Goal: Task Accomplishment & Management: Use online tool/utility

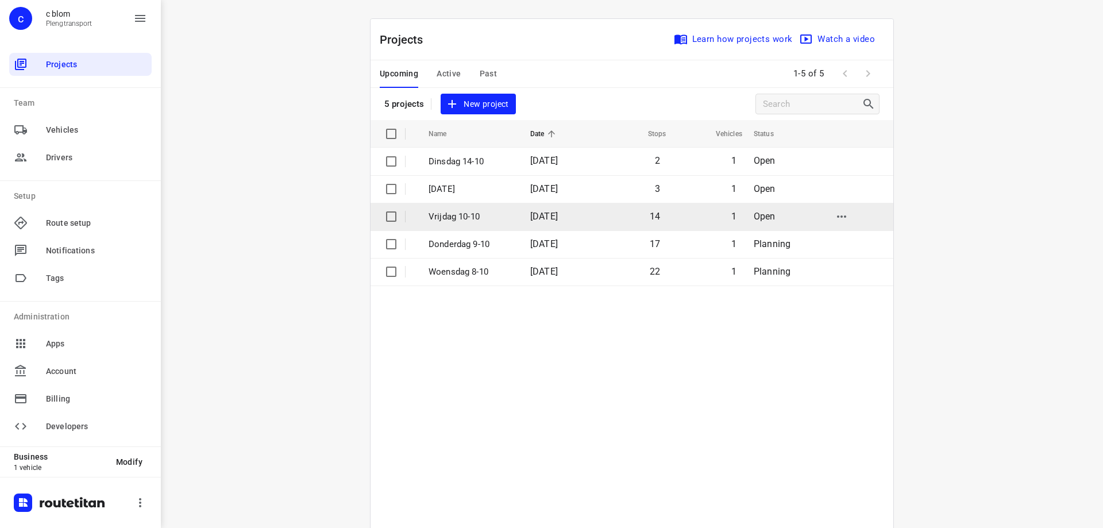
click at [514, 220] on td "Vrijdag 10-10" at bounding box center [469, 217] width 104 height 28
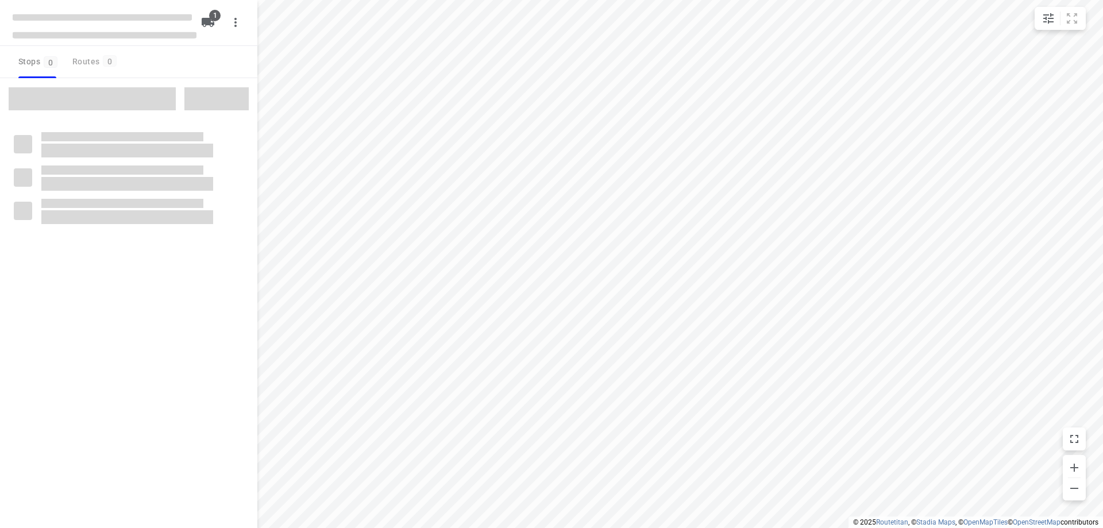
type input "distance"
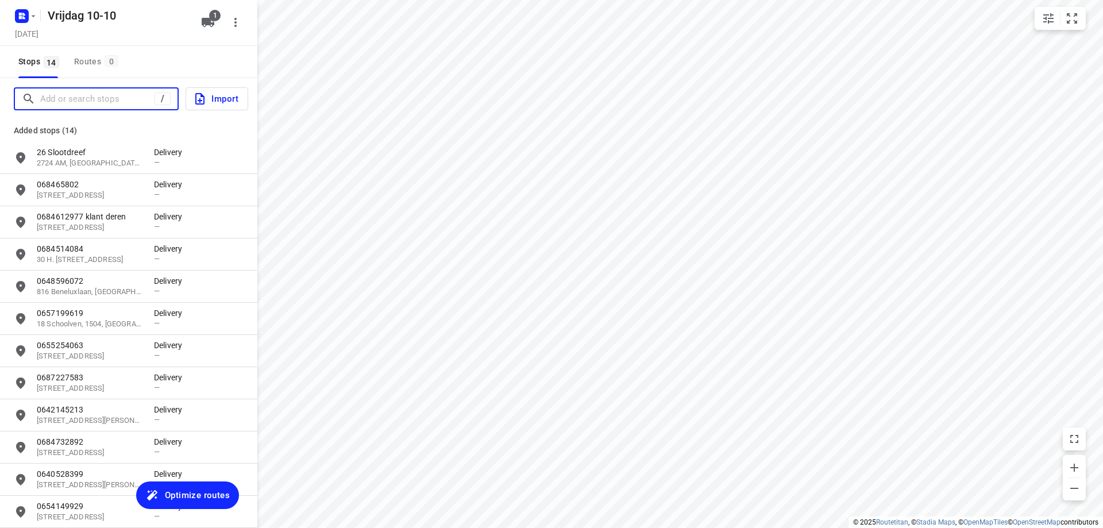
click at [104, 103] on input "Add or search stops" at bounding box center [97, 99] width 114 height 18
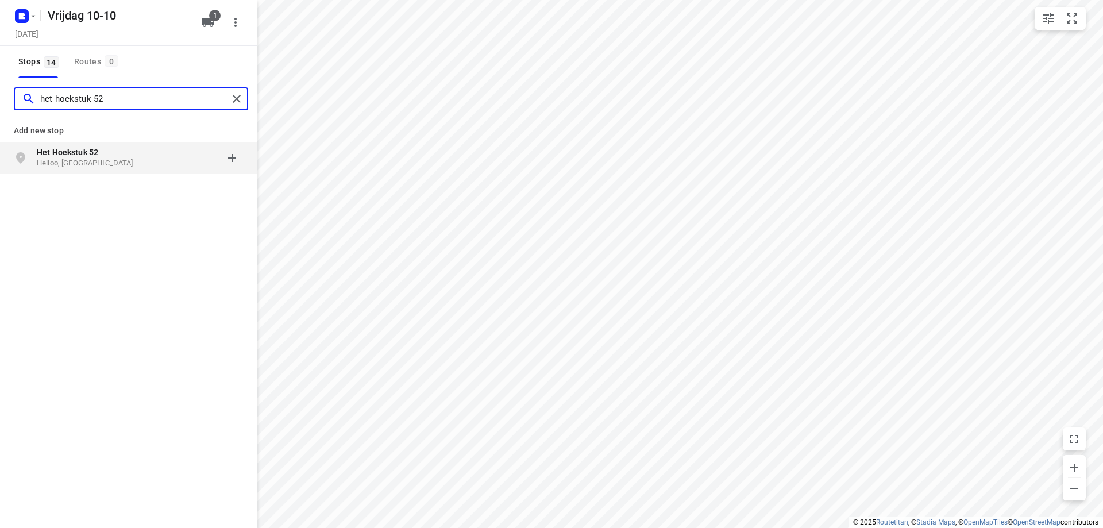
type input "het hoekstuk 52"
click at [103, 159] on p "Heiloo, [GEOGRAPHIC_DATA]" at bounding box center [90, 163] width 106 height 11
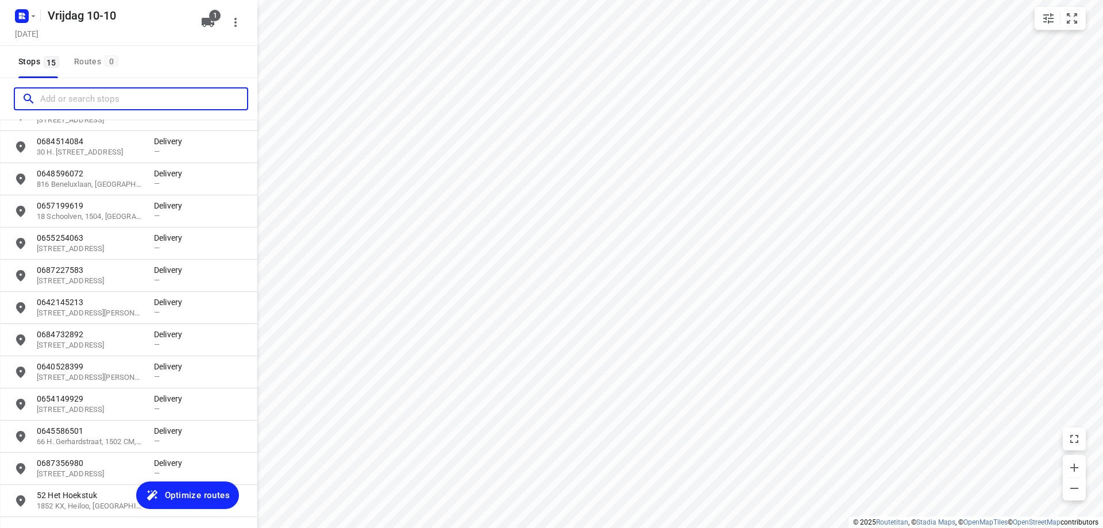
scroll to position [149, 0]
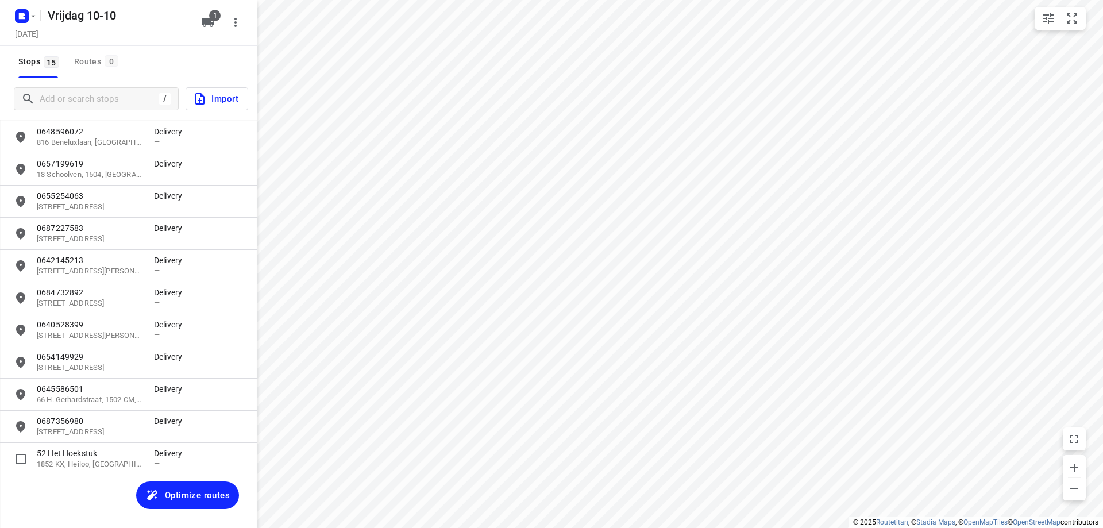
click at [105, 455] on p "52 Het Hoekstuk" at bounding box center [90, 453] width 106 height 11
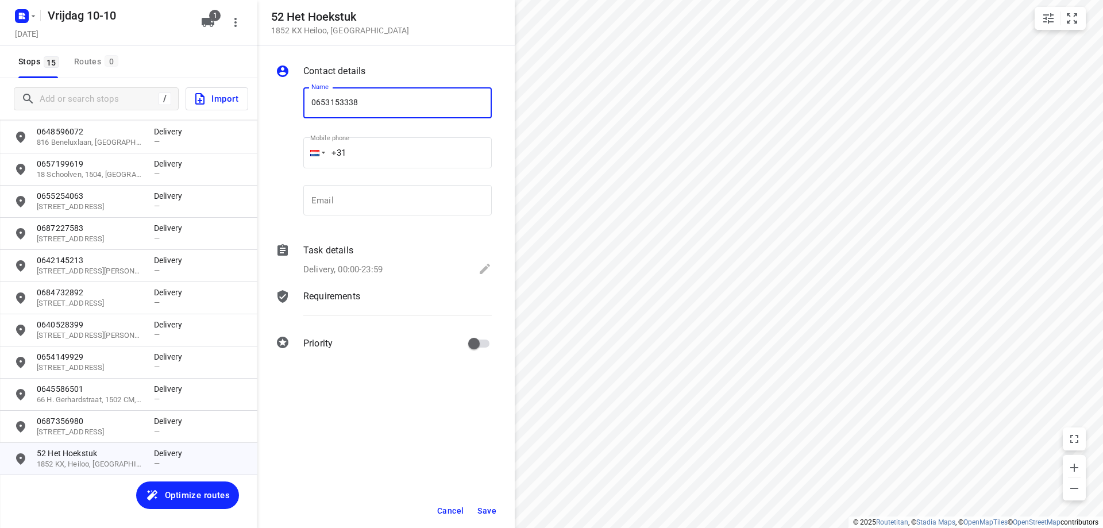
type input "0653153338"
click at [481, 510] on span "Save" at bounding box center [487, 510] width 19 height 9
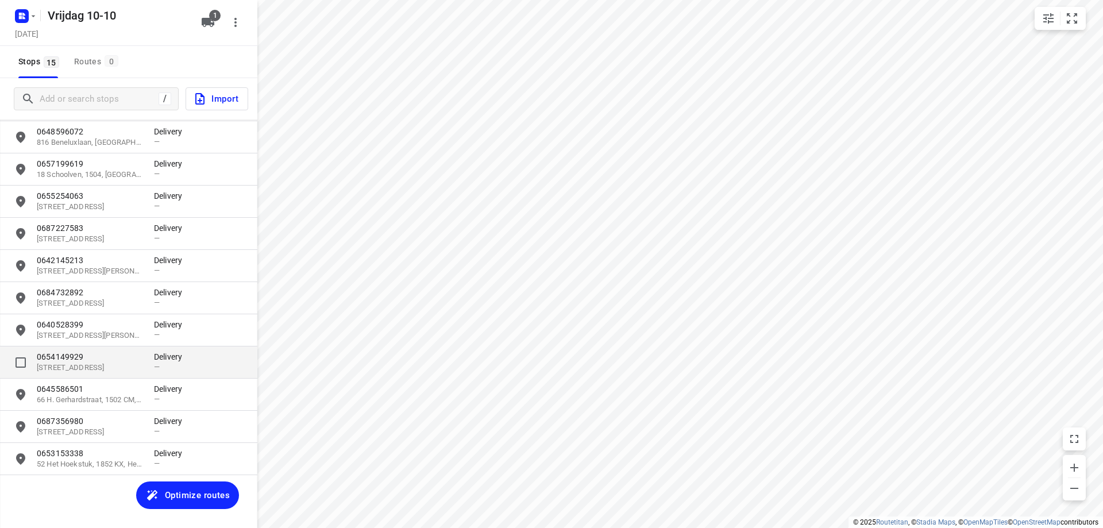
scroll to position [92, 0]
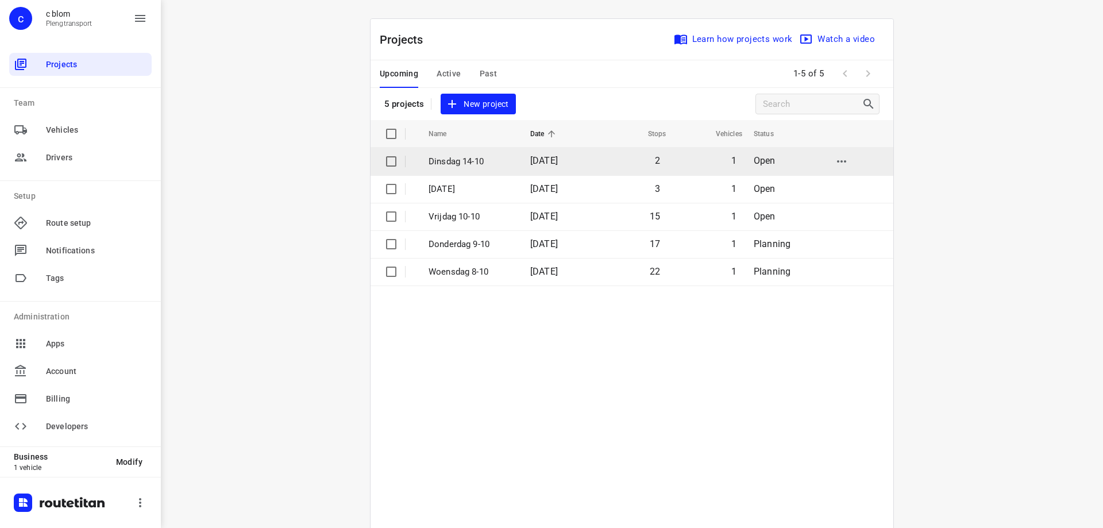
click at [530, 166] on span "[DATE]" at bounding box center [544, 160] width 28 height 11
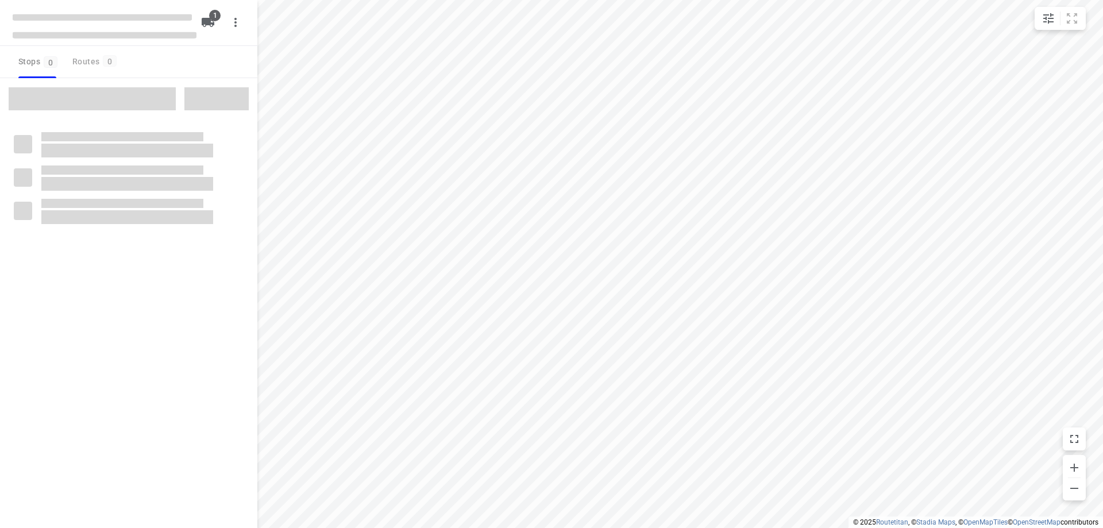
type input "distance"
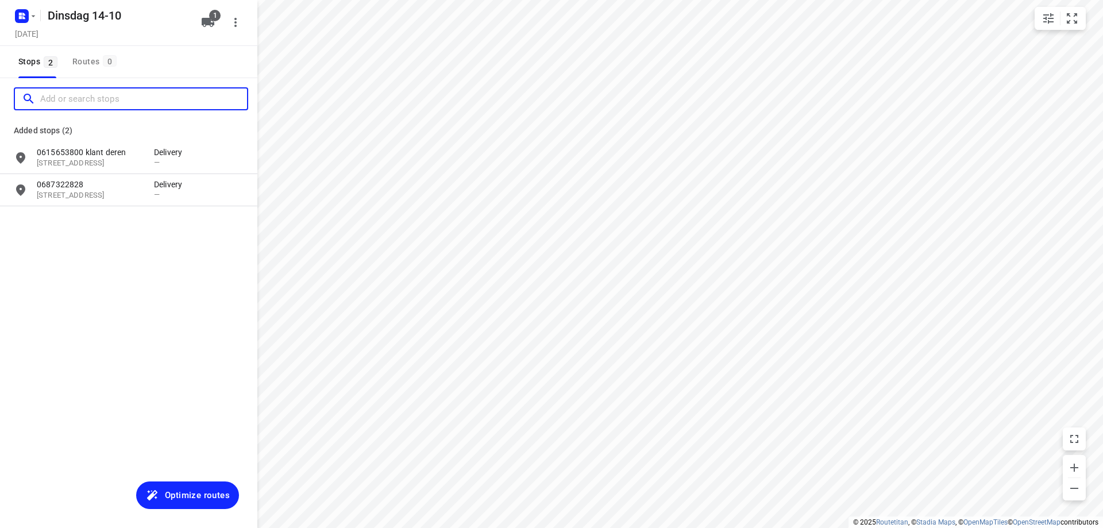
click at [73, 104] on input "Add or search stops" at bounding box center [143, 99] width 207 height 18
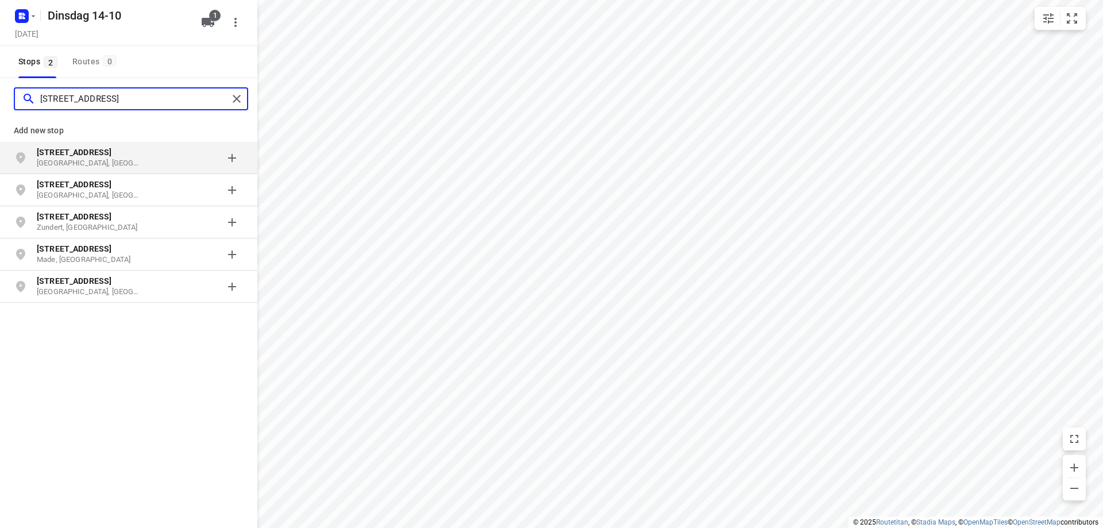
click at [73, 103] on input "[STREET_ADDRESS]" at bounding box center [134, 99] width 188 height 18
type input "[STREET_ADDRESS]"
click at [121, 159] on p "[GEOGRAPHIC_DATA], [GEOGRAPHIC_DATA]" at bounding box center [90, 163] width 106 height 11
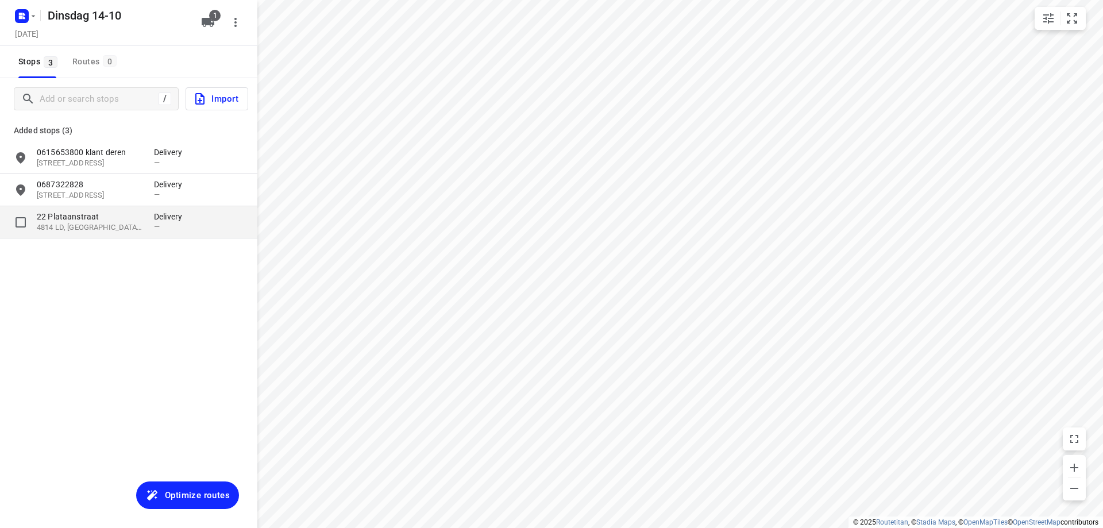
click at [125, 225] on p "4814 LD, [GEOGRAPHIC_DATA], [GEOGRAPHIC_DATA]" at bounding box center [90, 227] width 106 height 11
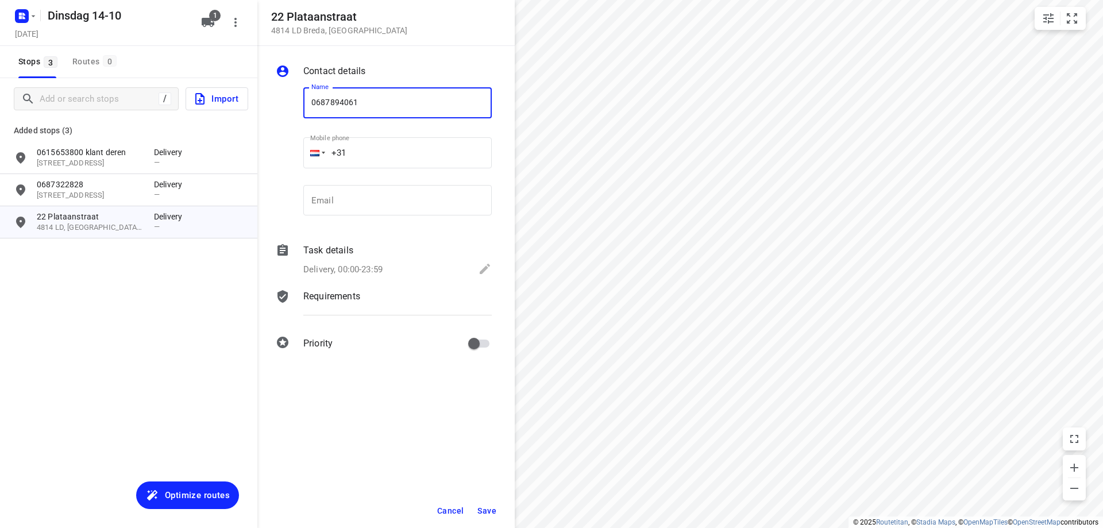
type input "0687894061"
click at [495, 510] on span "Save" at bounding box center [487, 510] width 19 height 9
